Goal: Use online tool/utility: Utilize a website feature to perform a specific function

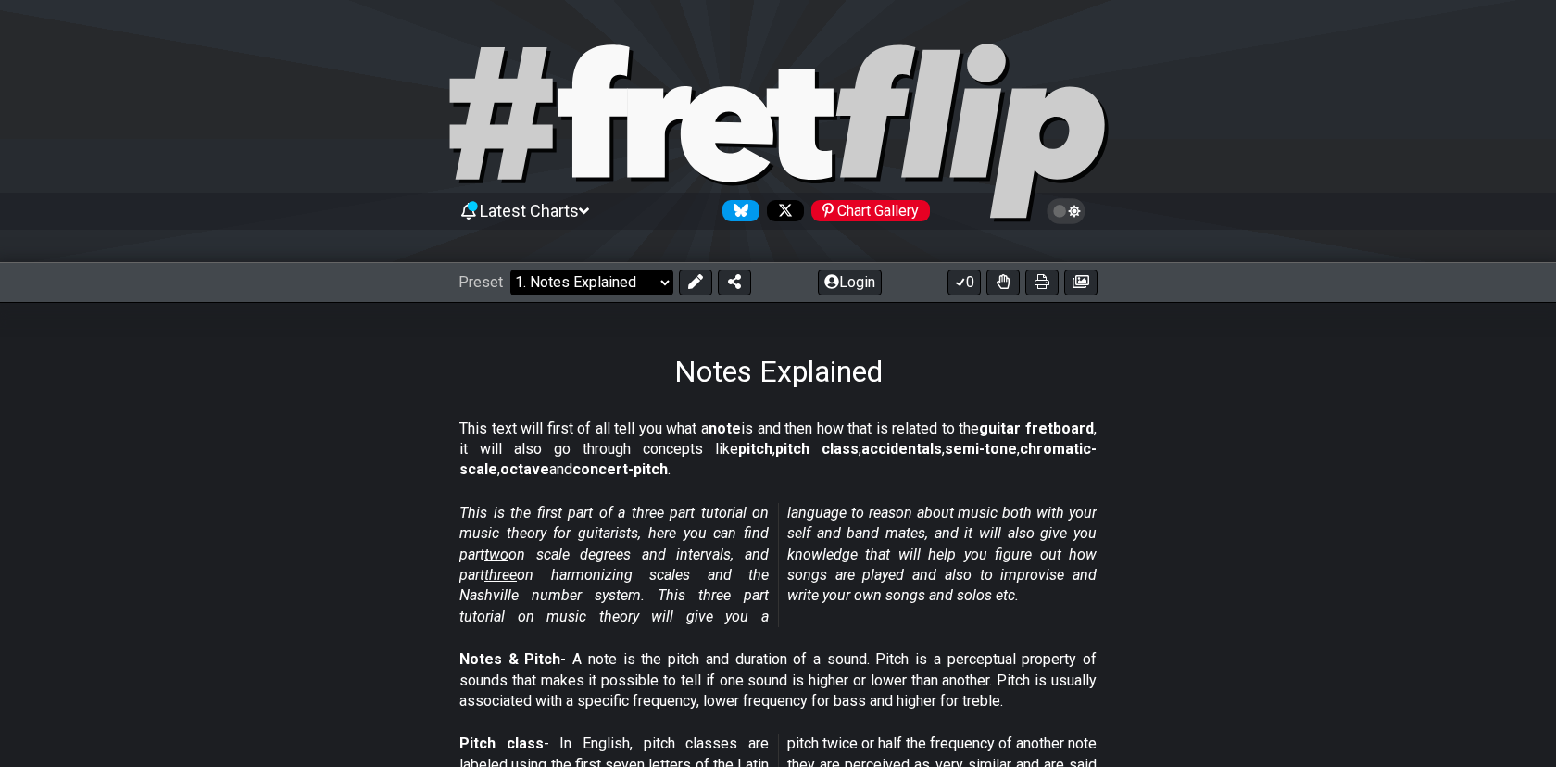
click at [510, 269] on select "Welcome to #fretflip! Initial Preset Custom Preset Minor Pentatonic Major Penta…" at bounding box center [591, 282] width 163 height 26
click option "Common Chords" at bounding box center [0, 0] width 0 height 0
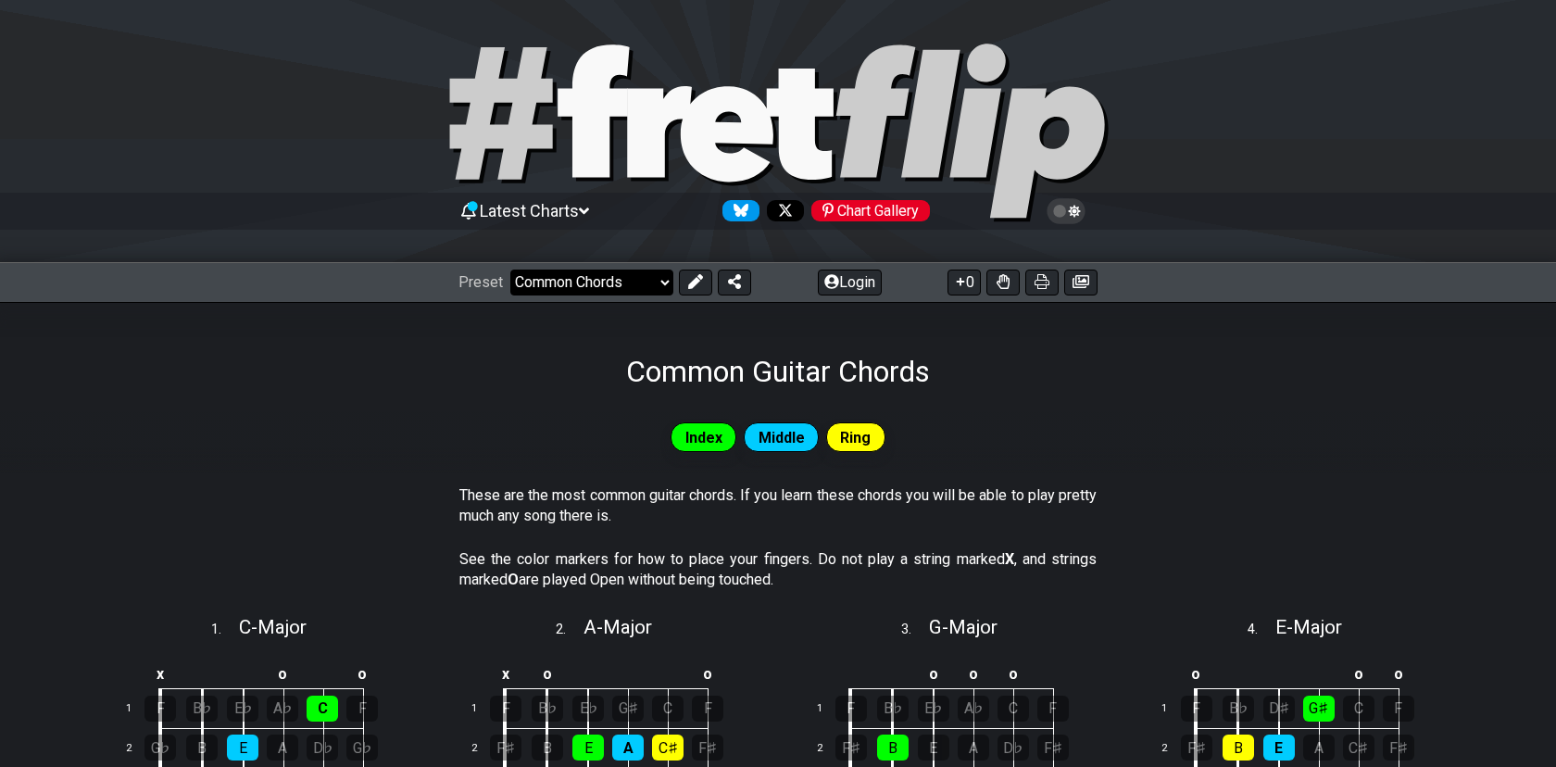
click at [510, 269] on select "Welcome to #fretflip! Initial Preset Custom Preset Minor Pentatonic Major Penta…" at bounding box center [591, 282] width 163 height 26
click option "Welcome to #fretflip!" at bounding box center [0, 0] width 0 height 0
select select "/welcome"
select select "C"
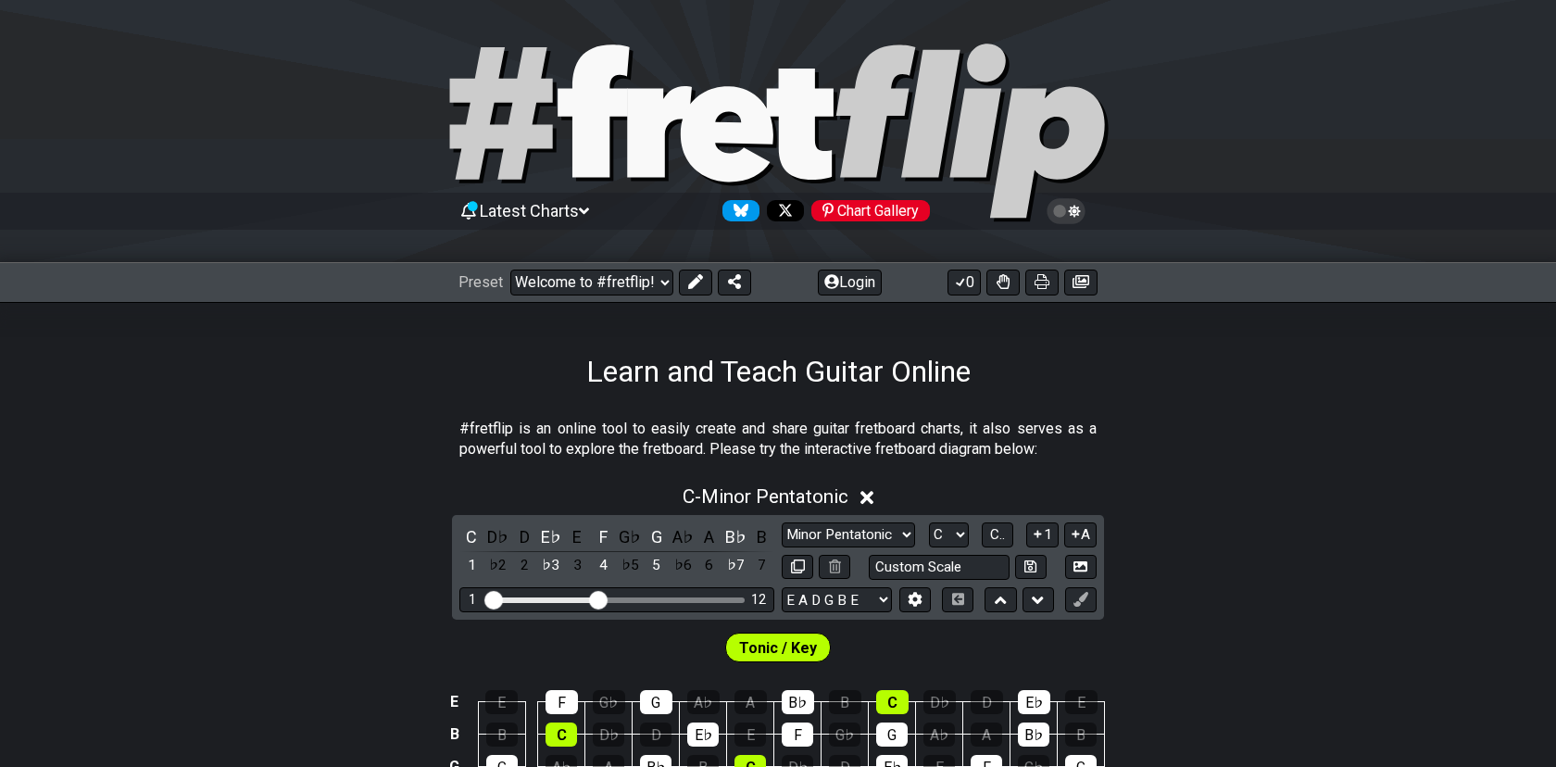
click at [273, 489] on div "C - Minor Pentatonic" at bounding box center [778, 491] width 1556 height 34
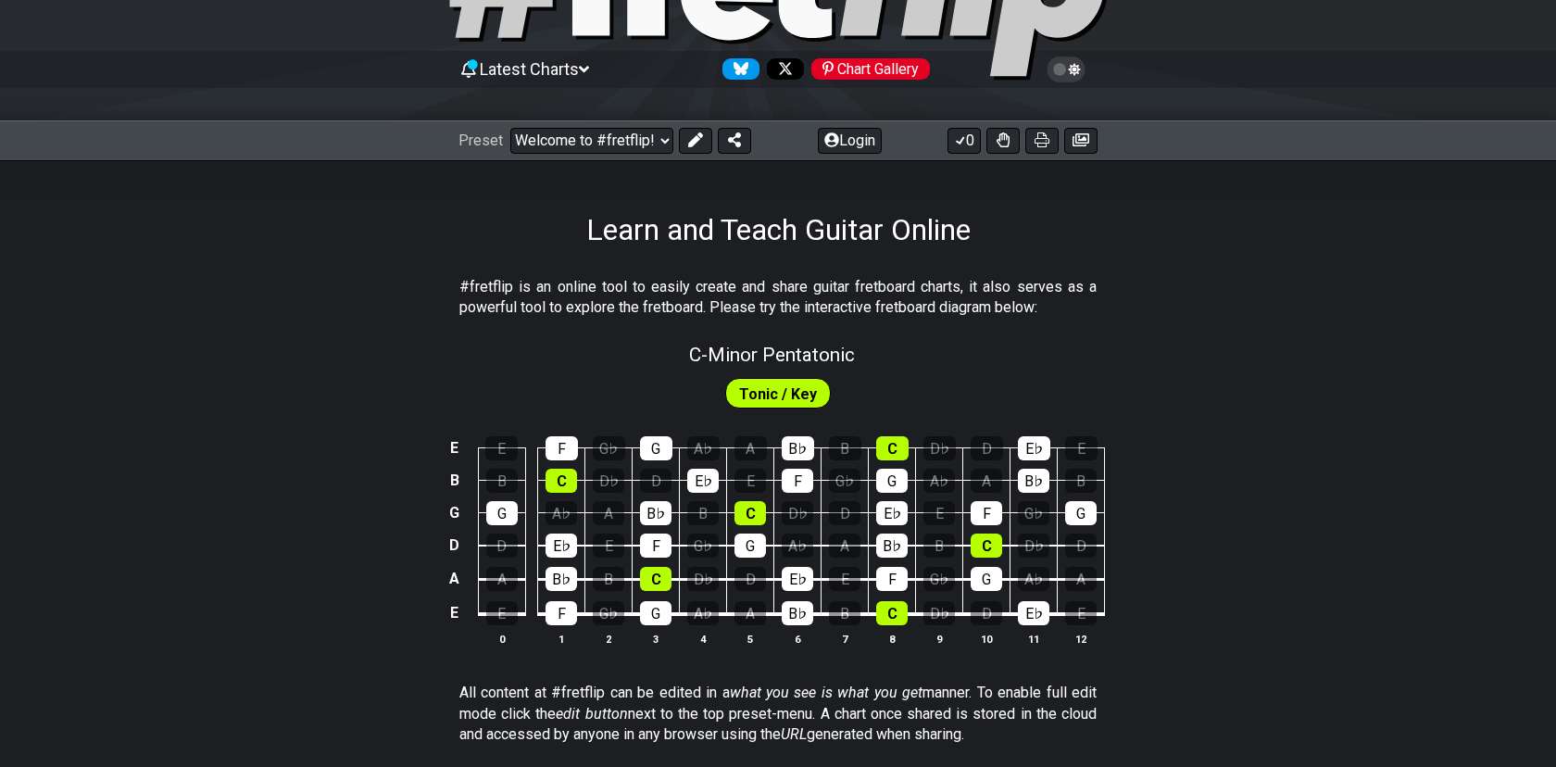
scroll to position [137, 0]
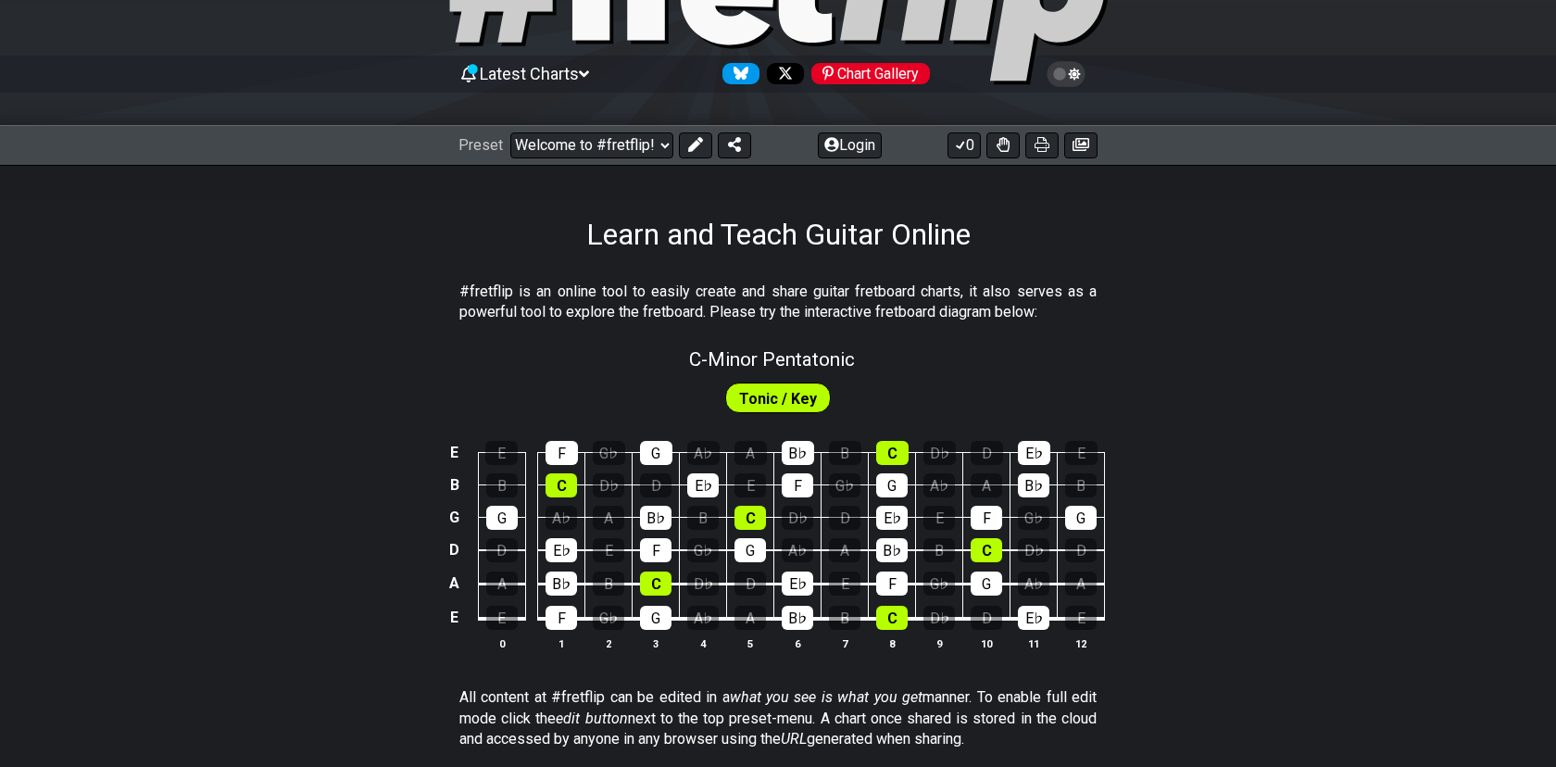
click at [270, 486] on div "E E F G♭ G A♭ A B♭ B C D♭ D E♭ E B B C D♭ D E♭ E F G♭ G A♭ A B♭ B G G A♭ A B♭ B…" at bounding box center [778, 547] width 1556 height 260
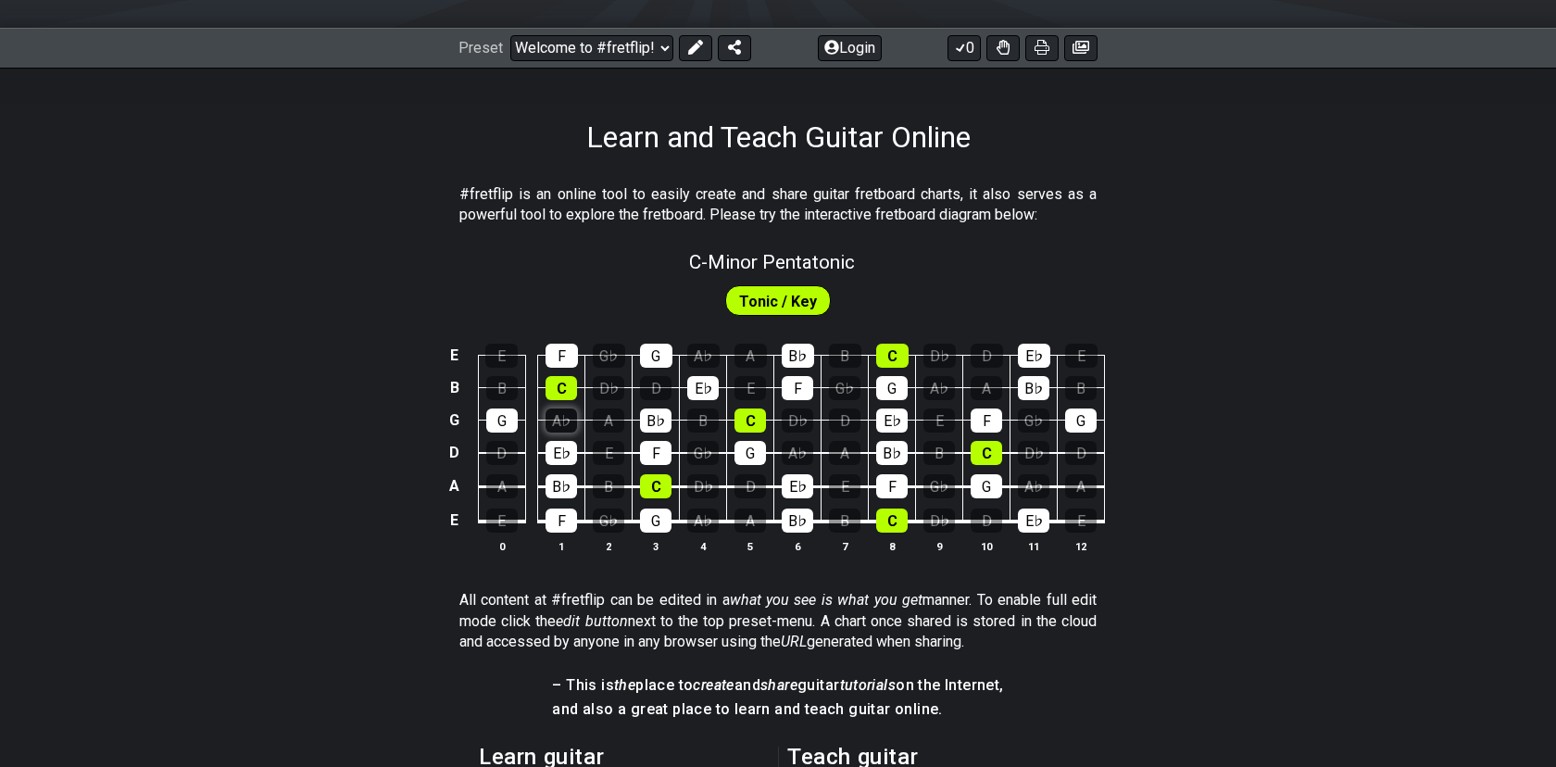
click at [550, 417] on div "A♭" at bounding box center [560, 420] width 31 height 24
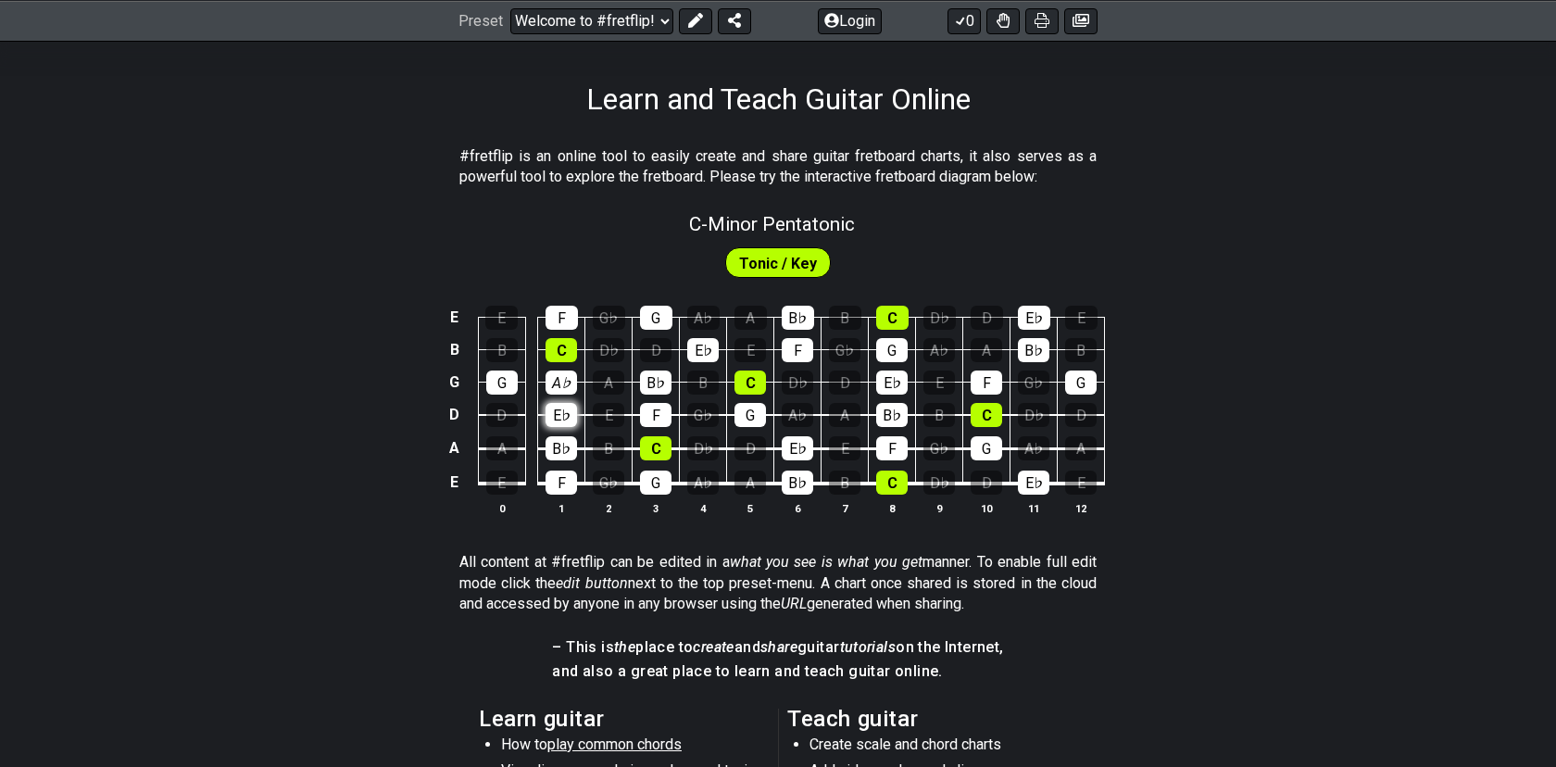
scroll to position [274, 0]
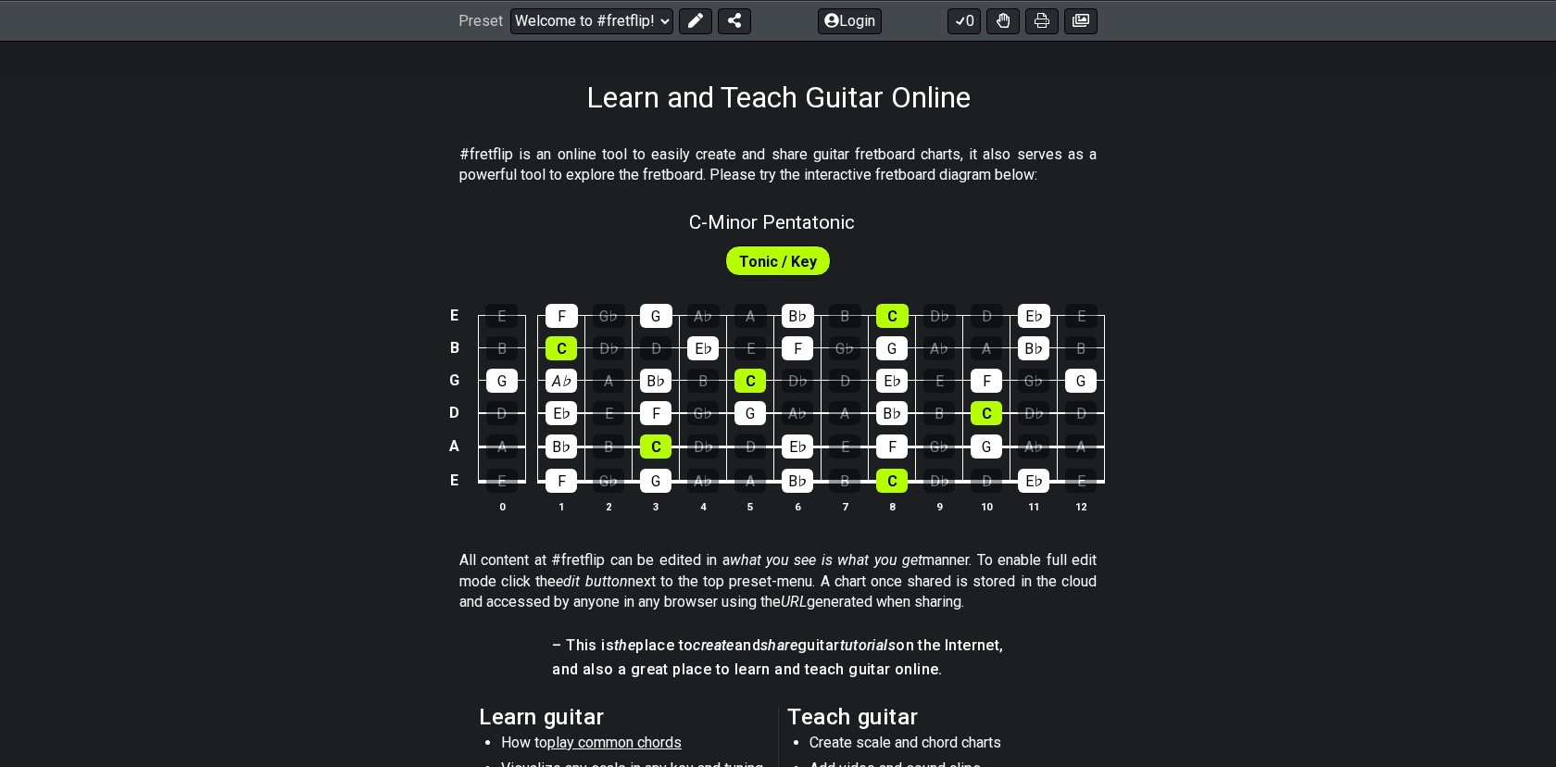
click at [562, 429] on td "B♭" at bounding box center [561, 430] width 47 height 34
click at [562, 419] on div "E♭" at bounding box center [560, 413] width 31 height 24
click at [562, 443] on div "B♭" at bounding box center [560, 446] width 31 height 24
click at [562, 444] on div "B♭" at bounding box center [560, 446] width 31 height 24
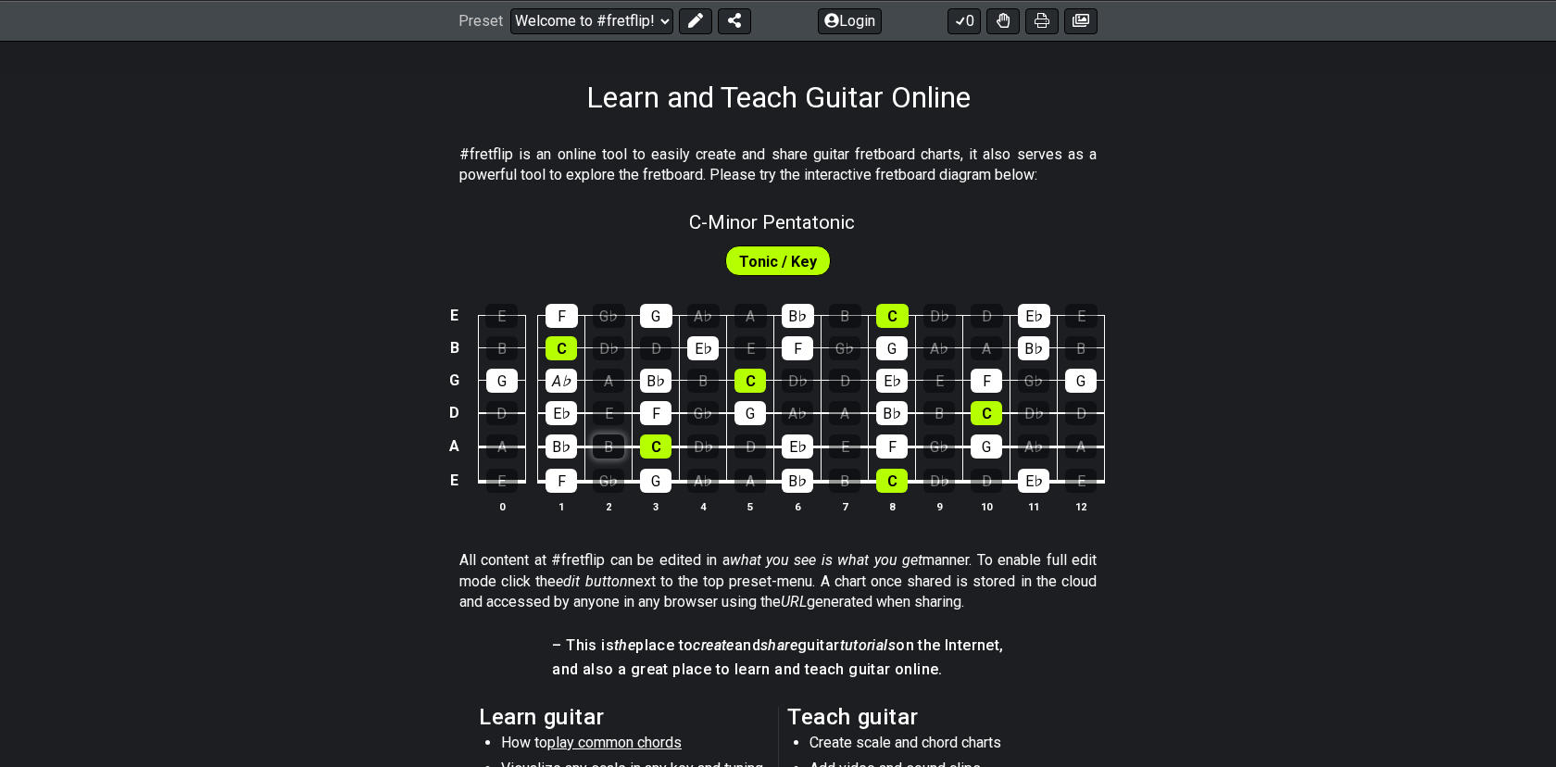
click at [609, 444] on div "B" at bounding box center [608, 446] width 31 height 24
click at [608, 446] on div "B" at bounding box center [608, 446] width 31 height 24
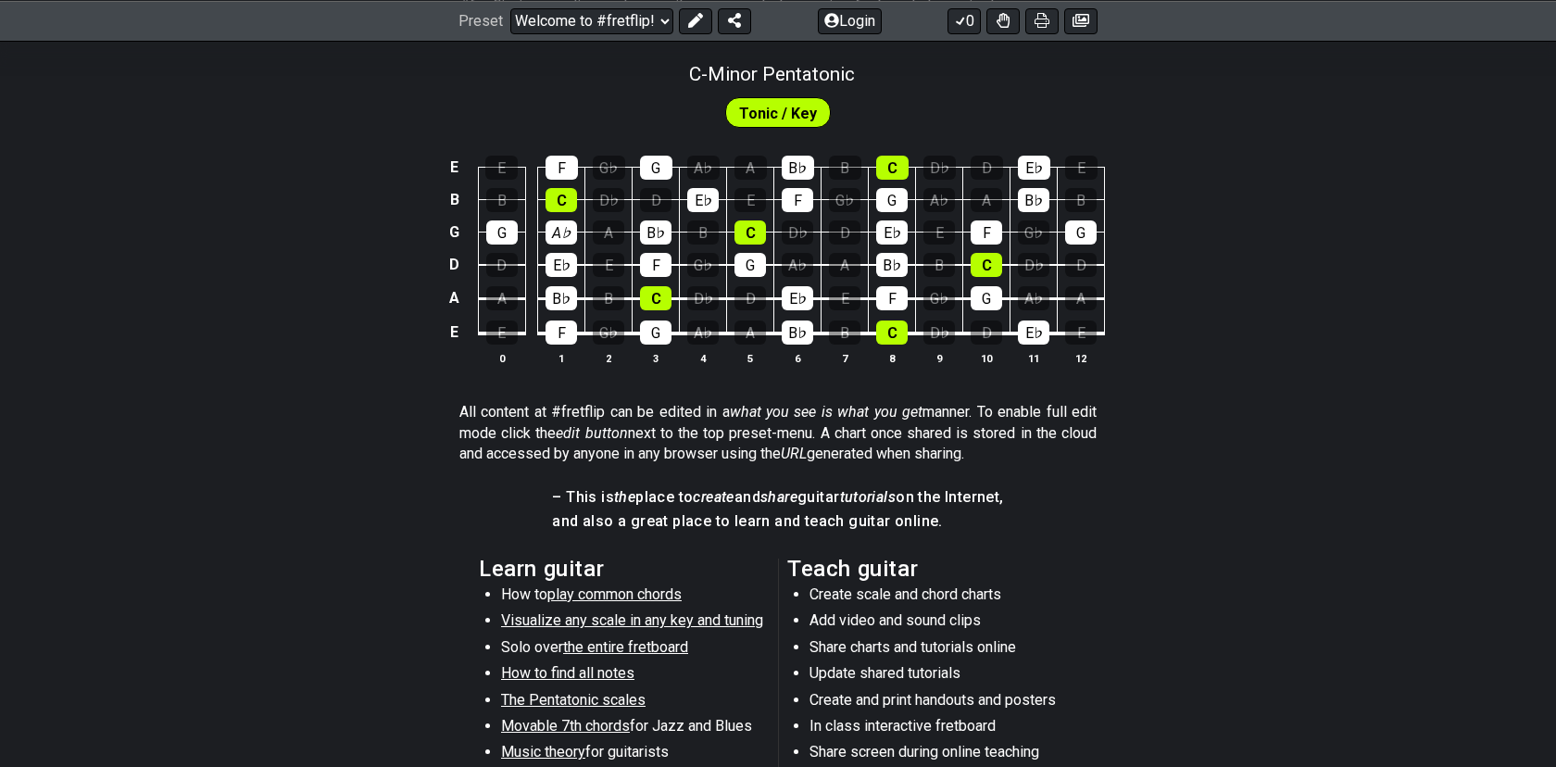
scroll to position [444, 0]
